Goal: Task Accomplishment & Management: Manage account settings

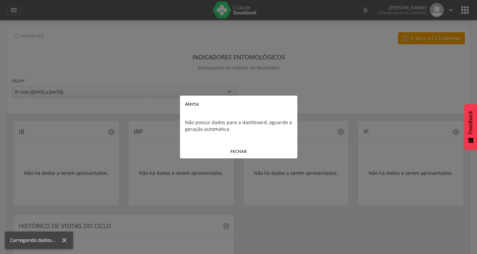
click at [17, 13] on div at bounding box center [238, 127] width 477 height 254
click at [237, 150] on button "FECHAR" at bounding box center [238, 151] width 117 height 14
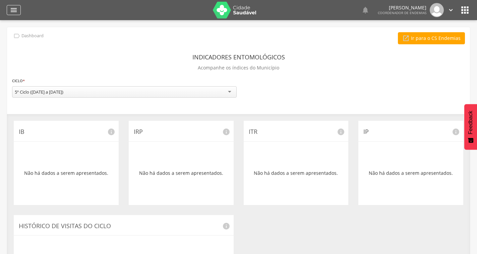
click at [12, 11] on icon "" at bounding box center [14, 10] width 8 height 8
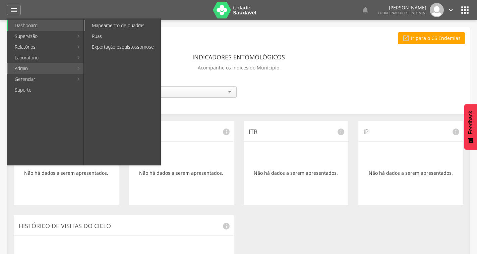
click at [106, 26] on link "Mapeamento de quadras" at bounding box center [122, 25] width 75 height 11
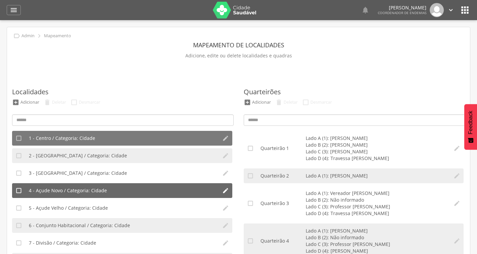
click at [104, 190] on span "4 - Açude Novo / Categoria: Cidade" at bounding box center [68, 190] width 78 height 7
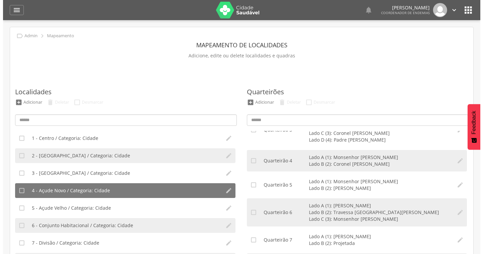
scroll to position [67, 0]
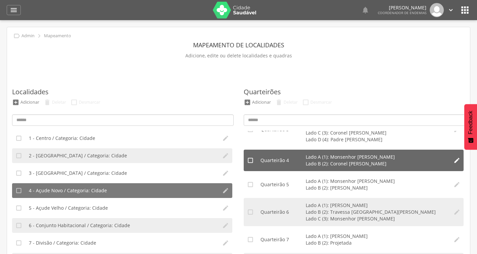
click at [454, 160] on icon "" at bounding box center [457, 160] width 7 height 7
type input "*"
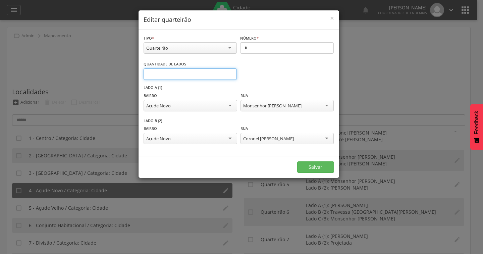
type input "*"
click at [230, 73] on input "*" at bounding box center [191, 73] width 94 height 11
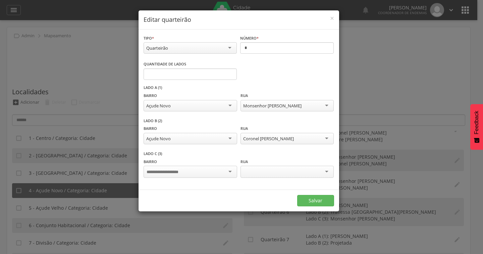
click at [230, 171] on div at bounding box center [190, 172] width 93 height 12
click at [301, 169] on div at bounding box center [286, 172] width 93 height 12
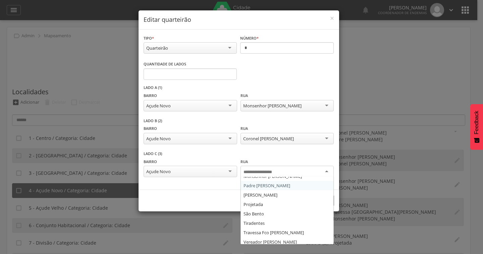
scroll to position [0, 0]
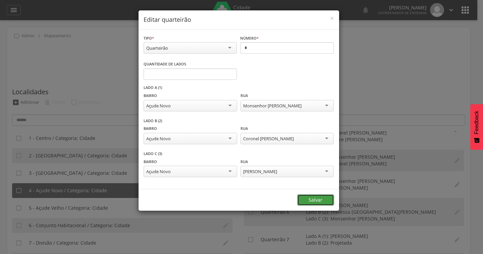
click at [316, 198] on button "Salvar" at bounding box center [315, 199] width 37 height 11
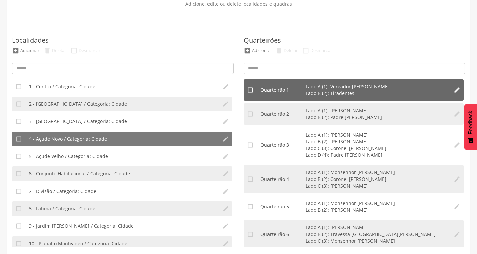
scroll to position [55, 0]
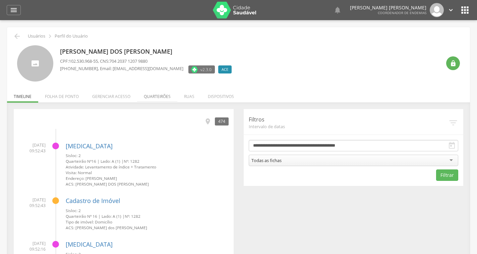
click at [150, 97] on li "Quarteirões" at bounding box center [157, 95] width 40 height 16
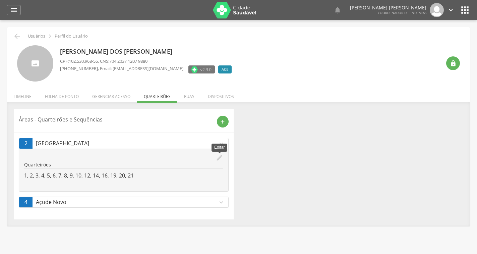
click at [221, 157] on icon "edit" at bounding box center [219, 157] width 7 height 7
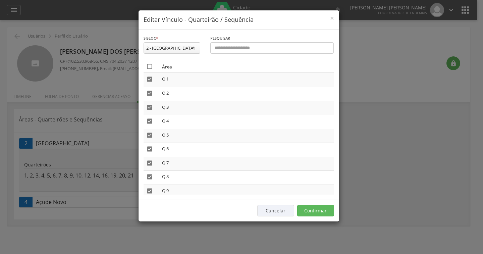
click at [149, 68] on icon "" at bounding box center [149, 66] width 7 height 7
click at [149, 68] on icon "" at bounding box center [149, 66] width 7 height 7
click at [314, 211] on button "Confirmar" at bounding box center [315, 210] width 37 height 11
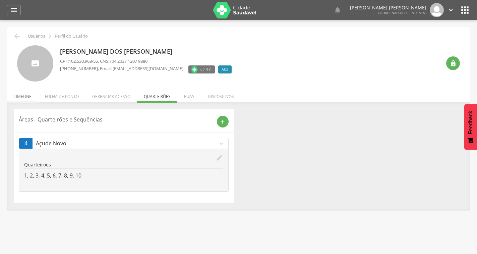
click at [29, 96] on li "Timeline" at bounding box center [22, 95] width 31 height 16
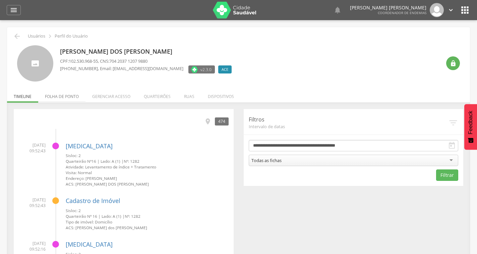
click at [59, 97] on li "Folha de ponto" at bounding box center [61, 95] width 47 height 16
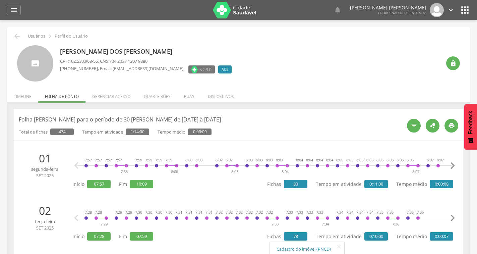
click at [23, 35] on div " Usuários  Perfil do Usuário" at bounding box center [238, 36] width 453 height 8
click at [34, 35] on p "Usuários" at bounding box center [36, 36] width 17 height 5
click at [18, 35] on icon "" at bounding box center [17, 36] width 8 height 8
